Goal: Find specific page/section: Find specific page/section

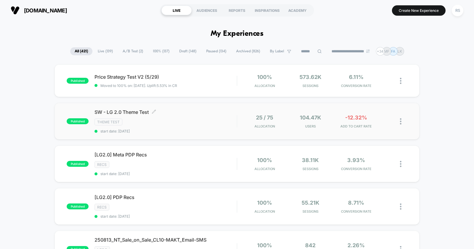
click at [196, 126] on div "SW - LG 2.0 Theme Test Click to edit experience details Click to edit experienc…" at bounding box center [166, 121] width 142 height 24
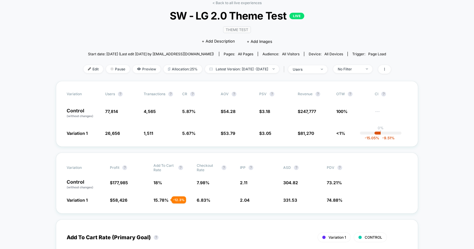
scroll to position [31, 0]
